Goal: Transaction & Acquisition: Purchase product/service

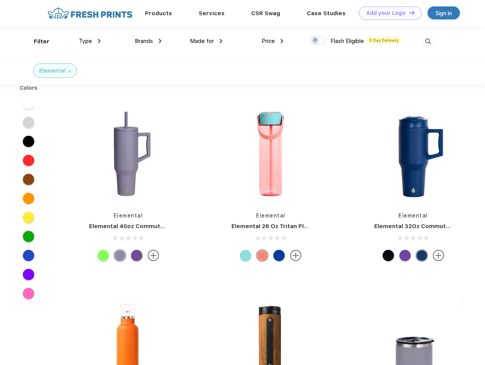
click at [387, 13] on link "Add your Logo Design Tool" at bounding box center [390, 12] width 63 height 13
click at [0, 0] on div "Design Tool" at bounding box center [0, 0] width 0 height 0
click at [408, 13] on link "Add your Logo Design Tool" at bounding box center [390, 12] width 63 height 13
click at [37, 41] on div "Filter" at bounding box center [42, 41] width 16 height 9
click at [90, 41] on span "Type" at bounding box center [85, 41] width 13 height 7
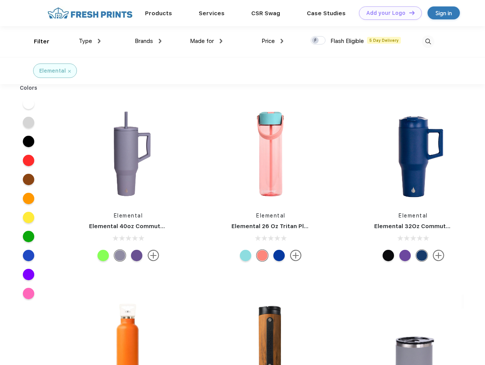
click at [148, 41] on span "Brands" at bounding box center [144, 41] width 18 height 7
click at [206, 41] on span "Made for" at bounding box center [202, 41] width 24 height 7
click at [272, 41] on span "Price" at bounding box center [267, 41] width 13 height 7
click at [318, 41] on div at bounding box center [317, 40] width 15 height 8
click at [315, 41] on input "checkbox" at bounding box center [312, 38] width 5 height 5
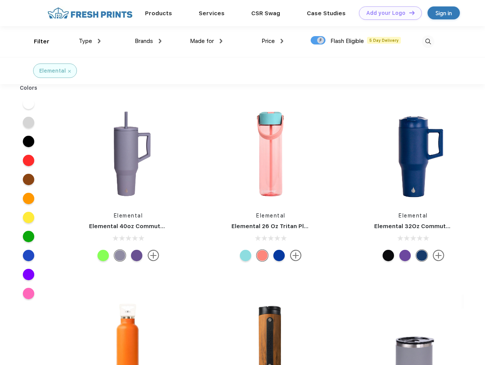
click at [428, 41] on img at bounding box center [427, 41] width 13 height 13
